Goal: Find specific page/section: Find specific page/section

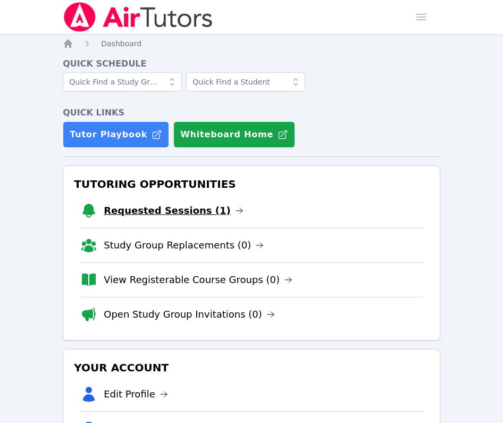
click at [144, 211] on link "Requested Sessions (1)" at bounding box center [174, 210] width 140 height 15
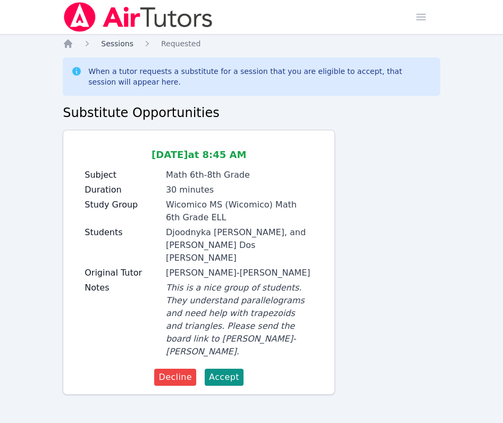
click at [119, 45] on span "Sessions" at bounding box center [117, 43] width 32 height 9
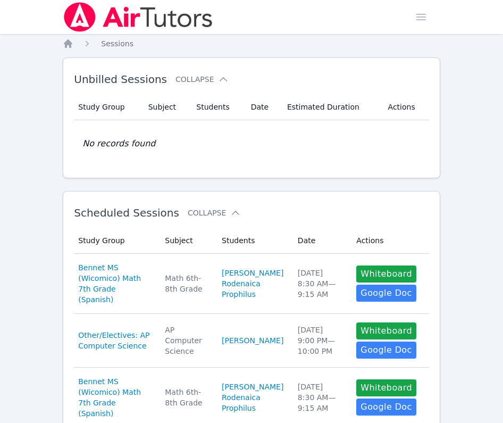
click at [75, 40] on ol "Home Sessions" at bounding box center [98, 43] width 71 height 11
click at [71, 40] on icon "Breadcrumb" at bounding box center [68, 43] width 11 height 11
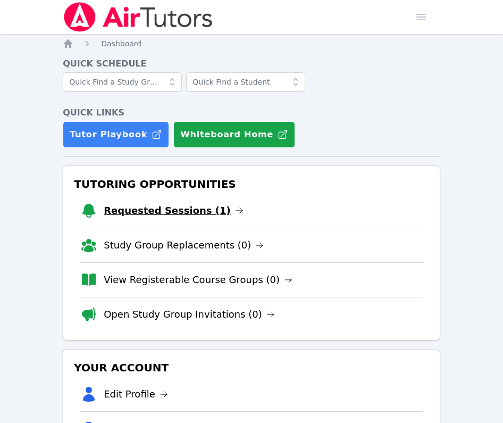
click at [144, 209] on link "Requested Sessions (1)" at bounding box center [174, 210] width 140 height 15
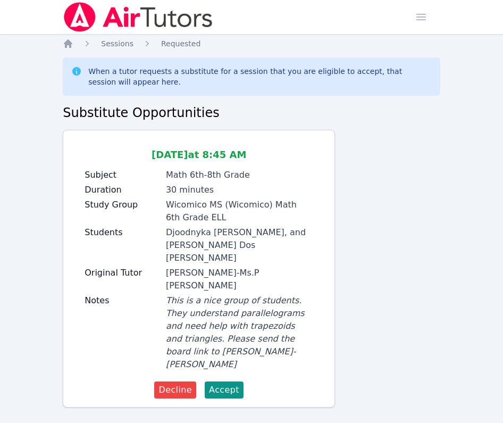
click at [77, 45] on ol "Home Sessions Requested" at bounding box center [132, 43] width 138 height 11
click at [71, 45] on icon "Breadcrumb" at bounding box center [68, 43] width 9 height 9
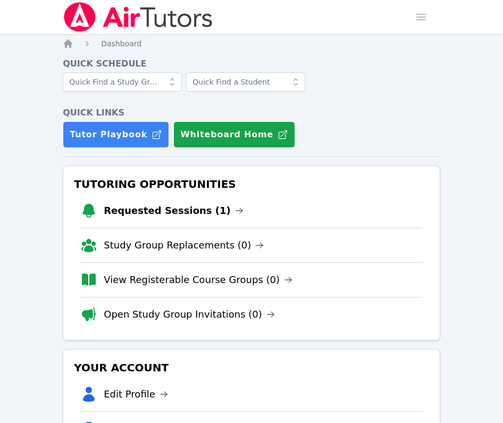
click at [126, 219] on li "Requested Sessions (1)" at bounding box center [251, 211] width 343 height 34
click at [125, 210] on link "Requested Sessions (1)" at bounding box center [174, 210] width 140 height 15
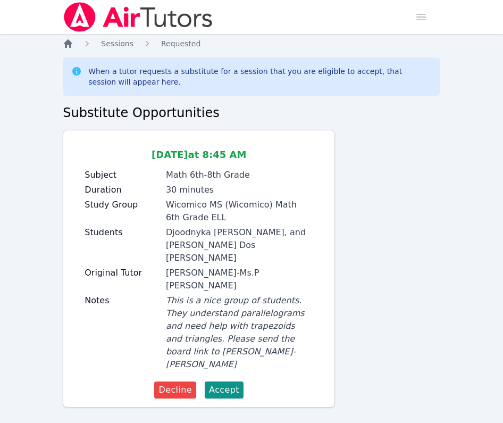
click at [69, 40] on icon "Breadcrumb" at bounding box center [68, 43] width 9 height 9
